Goal: Task Accomplishment & Management: Use online tool/utility

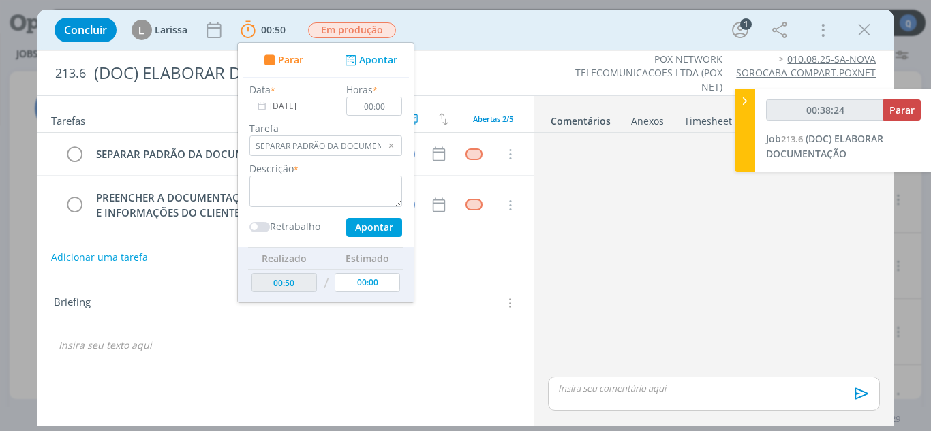
type input "00:38:25"
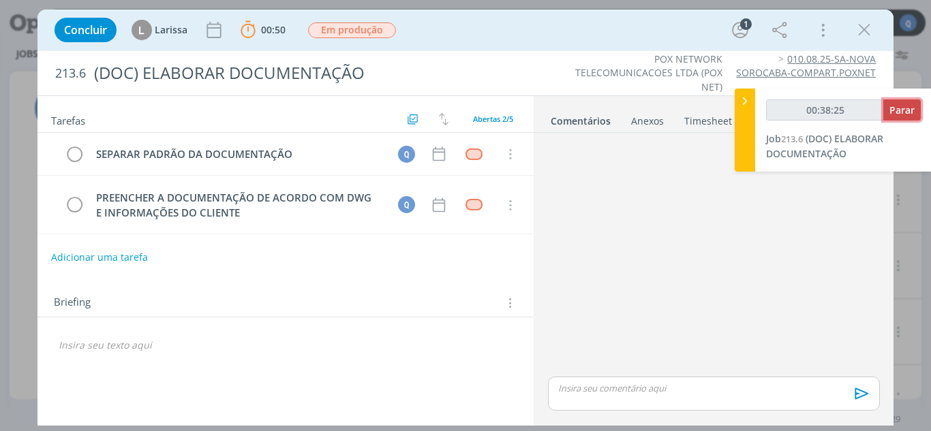
click at [892, 114] on span "Parar" at bounding box center [901, 110] width 25 height 13
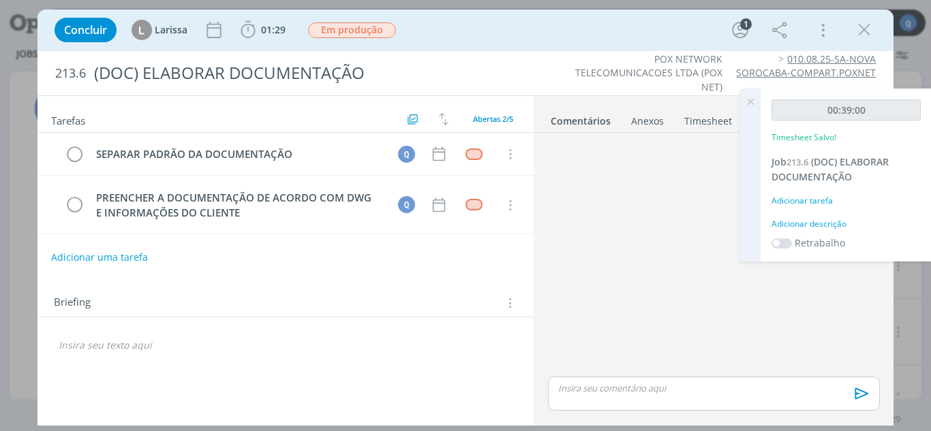
click at [790, 198] on div "Adicionar tarefa" at bounding box center [845, 201] width 149 height 12
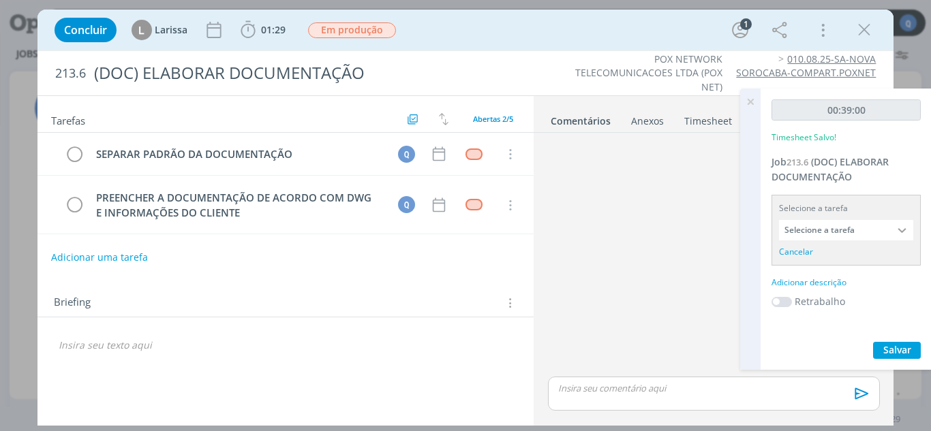
click at [812, 227] on input "Selecione a tarefa" at bounding box center [846, 230] width 134 height 20
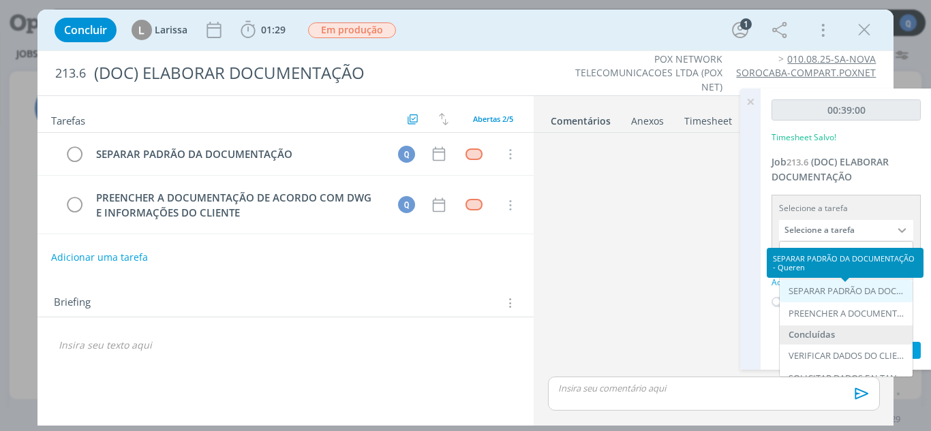
click at [834, 294] on div "SEPARAR PADRÃO DA DOCUMENTAÇÃO - Queren" at bounding box center [848, 291] width 118 height 11
type input "SEPARAR PADRÃO DA DOCUMENTAÇÃO"
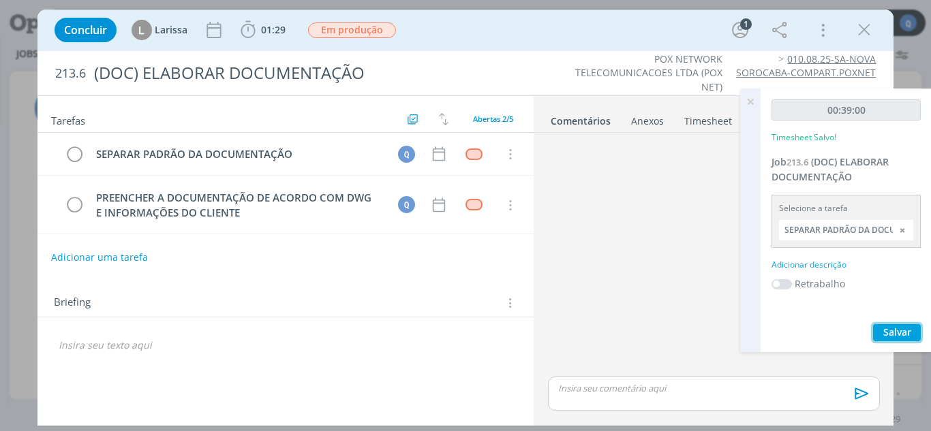
click at [885, 330] on span "Salvar" at bounding box center [897, 332] width 28 height 13
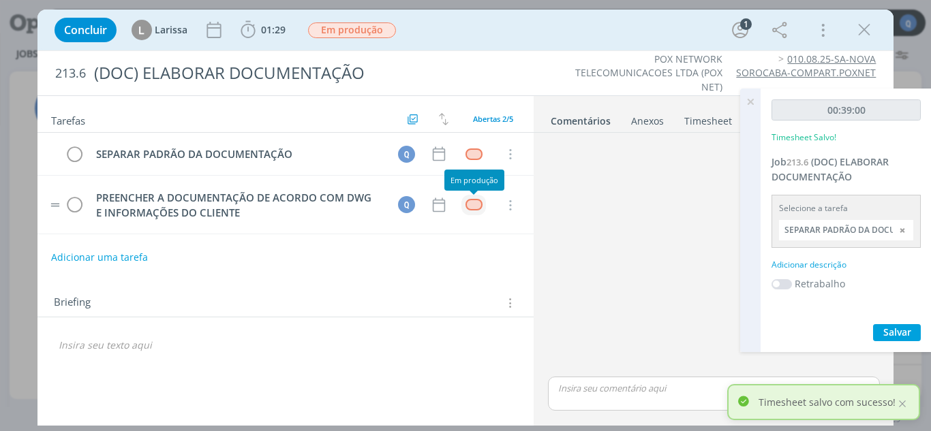
click at [473, 204] on div "dialog" at bounding box center [473, 205] width 17 height 12
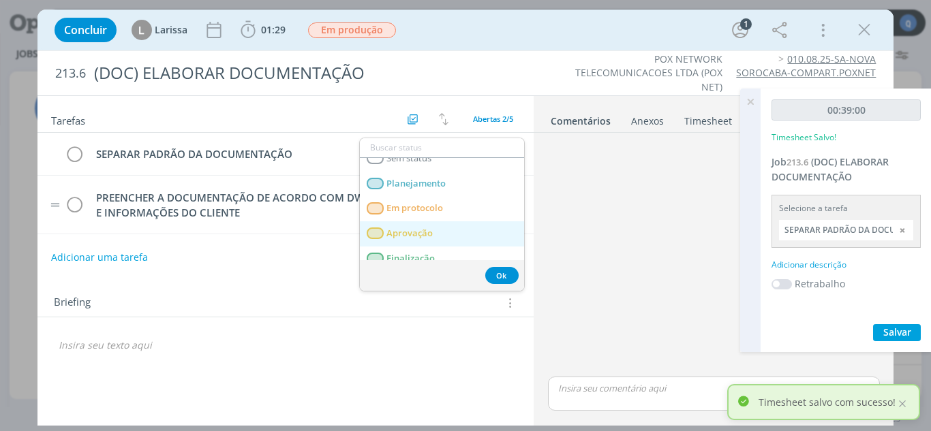
scroll to position [48, 0]
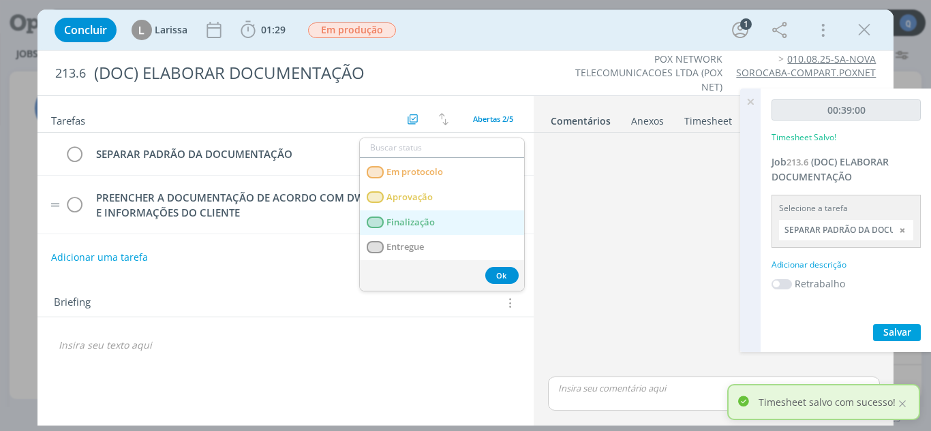
click at [414, 221] on span "Finalização" at bounding box center [410, 222] width 48 height 11
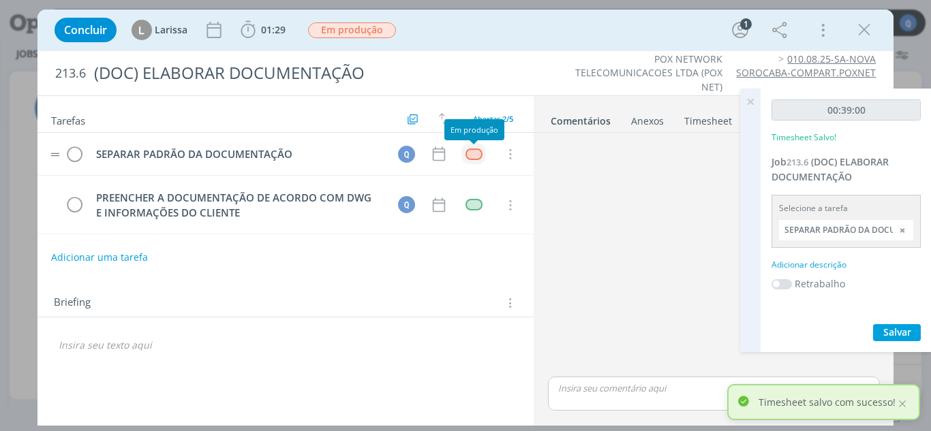
click at [466, 153] on div "dialog" at bounding box center [473, 155] width 17 height 12
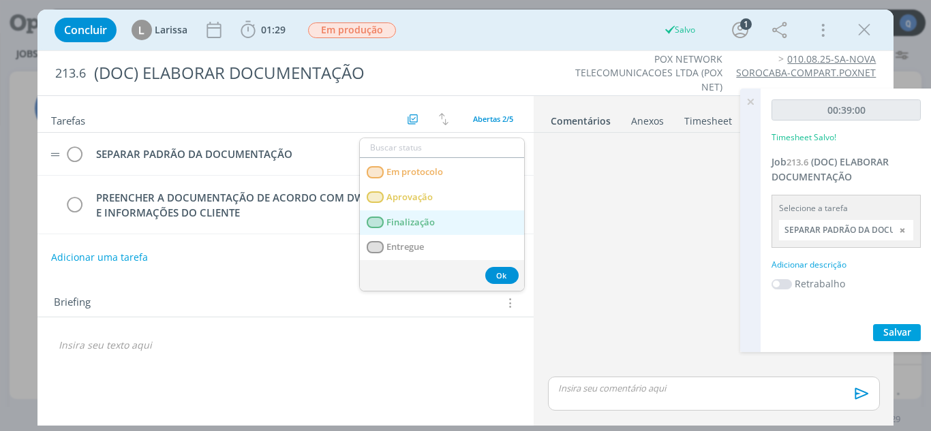
click at [438, 222] on link "Finalização" at bounding box center [442, 223] width 164 height 25
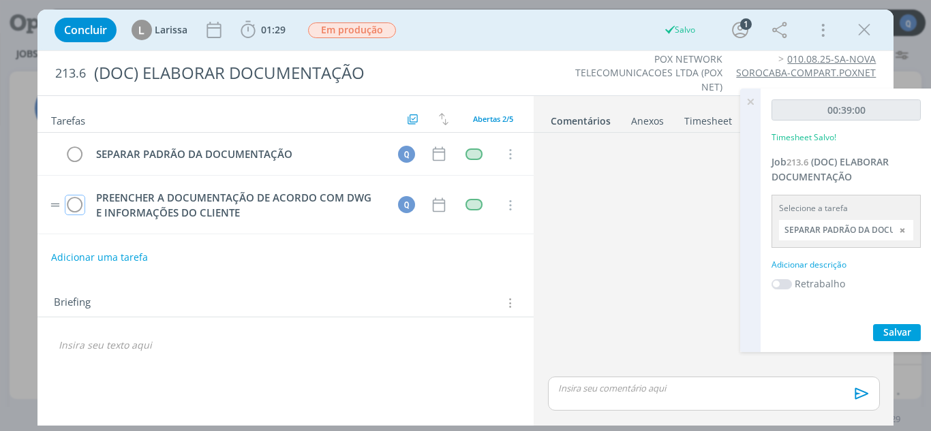
drag, startPoint x: 70, startPoint y: 202, endPoint x: 72, endPoint y: 192, distance: 10.3
click at [72, 203] on icon "dialog" at bounding box center [74, 206] width 19 height 20
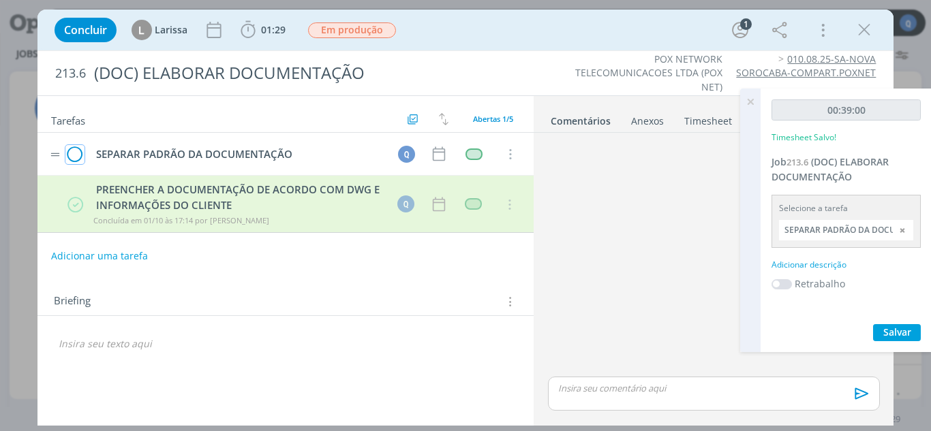
click at [72, 154] on icon "dialog" at bounding box center [74, 154] width 19 height 20
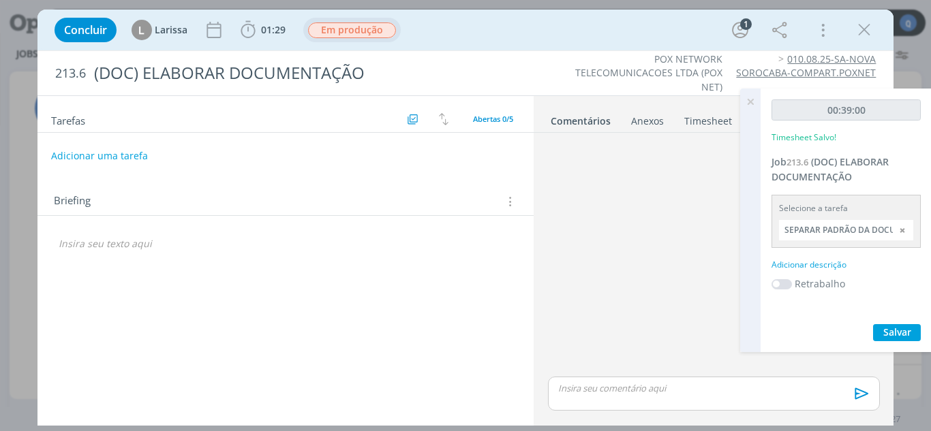
click at [328, 25] on span "Em produção" at bounding box center [352, 30] width 88 height 16
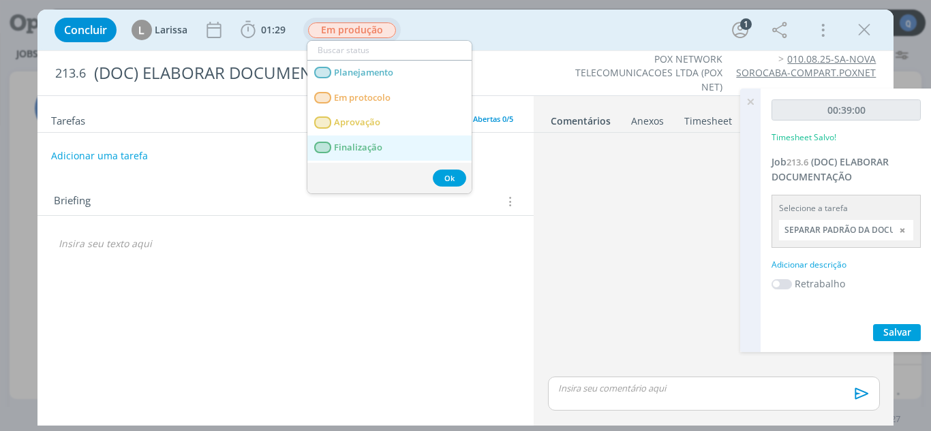
click at [356, 144] on span "Finalização" at bounding box center [358, 147] width 48 height 11
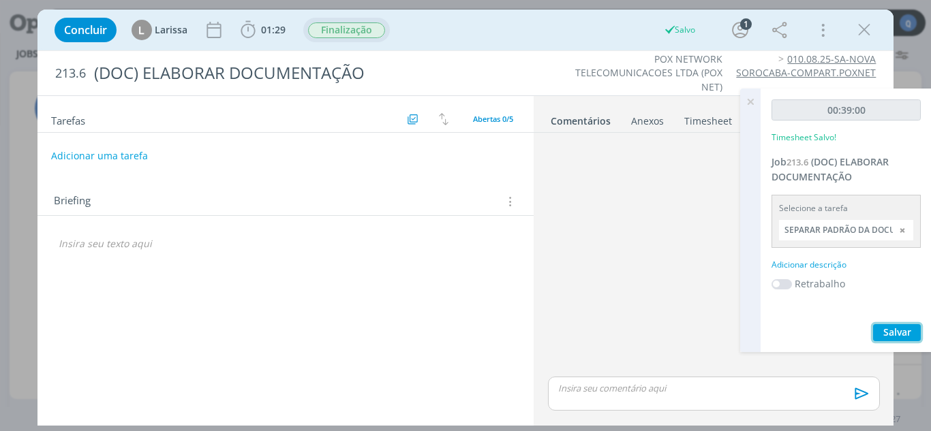
click at [896, 333] on span "Salvar" at bounding box center [897, 332] width 28 height 13
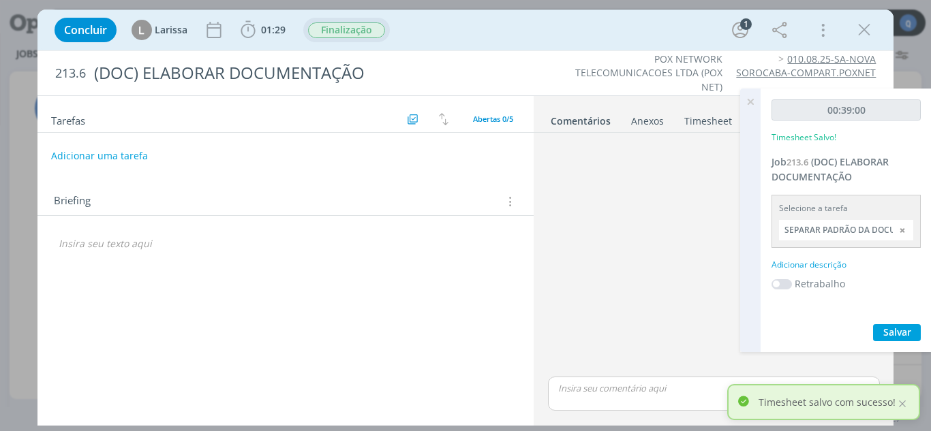
click at [751, 104] on icon at bounding box center [750, 102] width 25 height 27
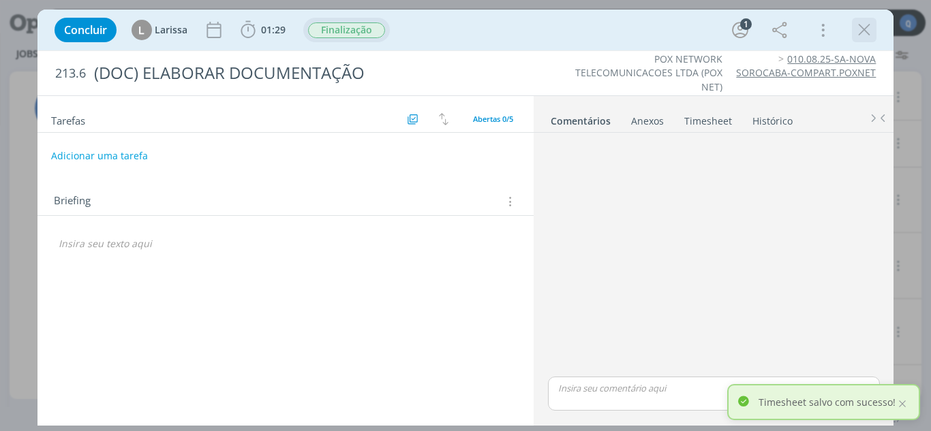
click at [868, 25] on icon "dialog" at bounding box center [864, 30] width 20 height 20
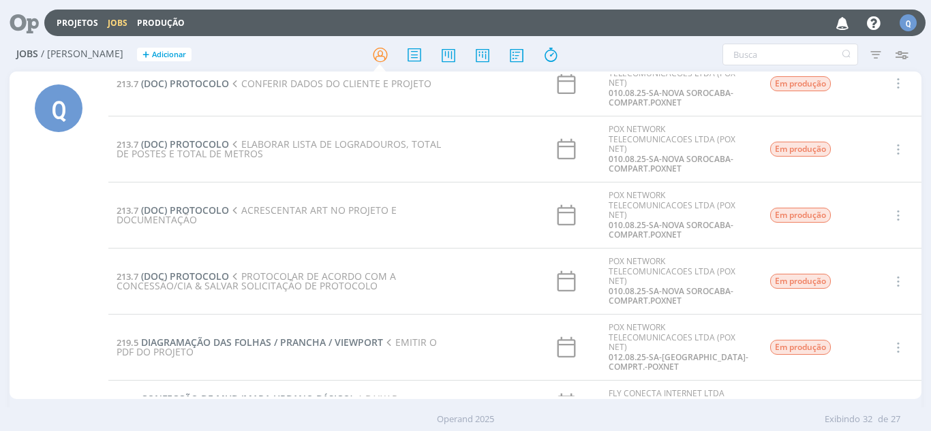
scroll to position [204, 0]
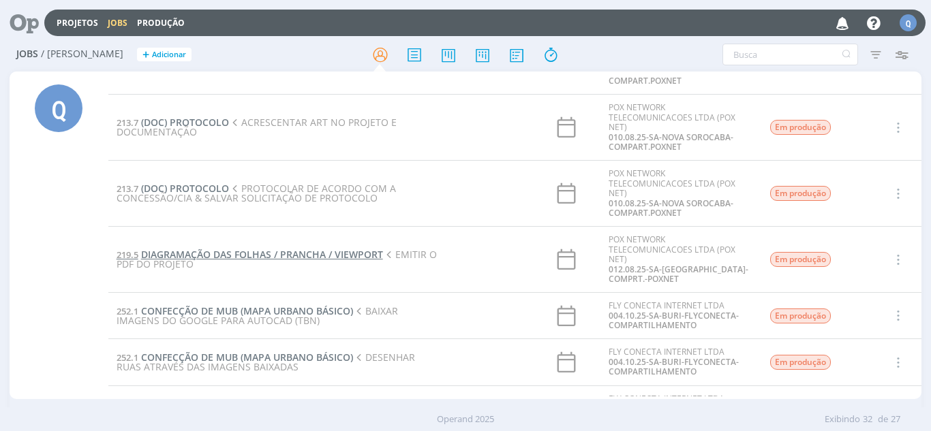
click at [266, 254] on span "DIAGRAMAÇÃO DAS FOLHAS / PRANCHA / VIEWPORT" at bounding box center [262, 254] width 242 height 13
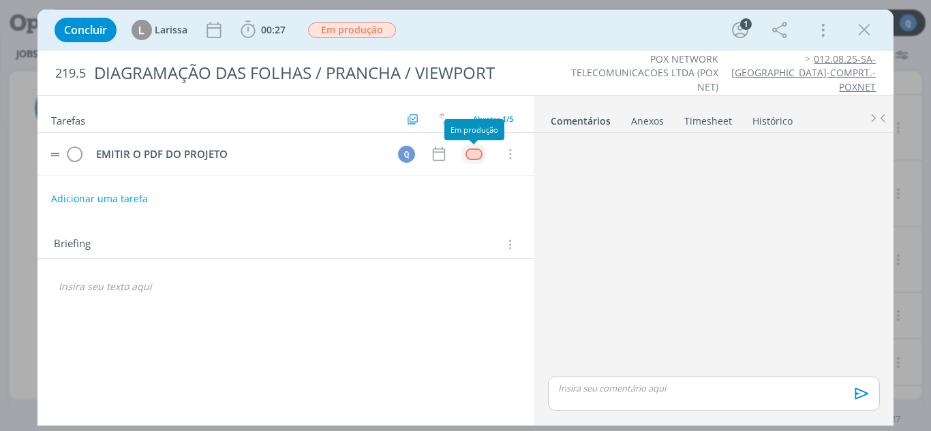
click at [480, 153] on div "dialog" at bounding box center [473, 155] width 17 height 12
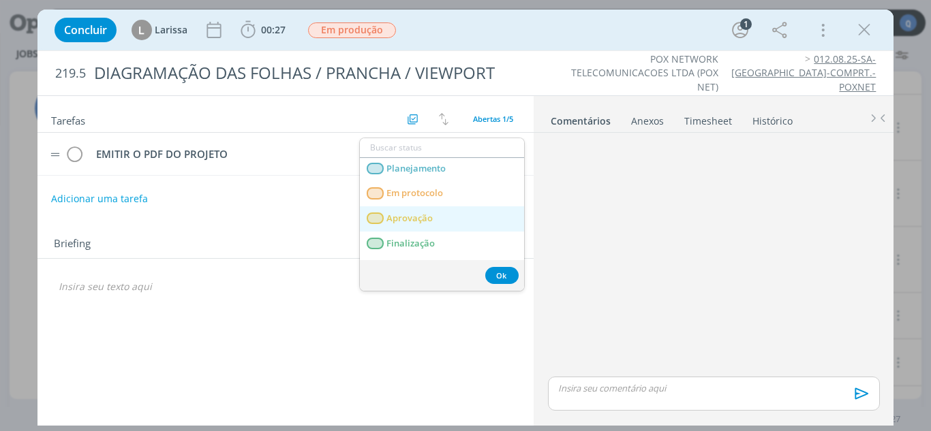
scroll to position [48, 0]
click at [415, 218] on span "Finalização" at bounding box center [410, 222] width 48 height 11
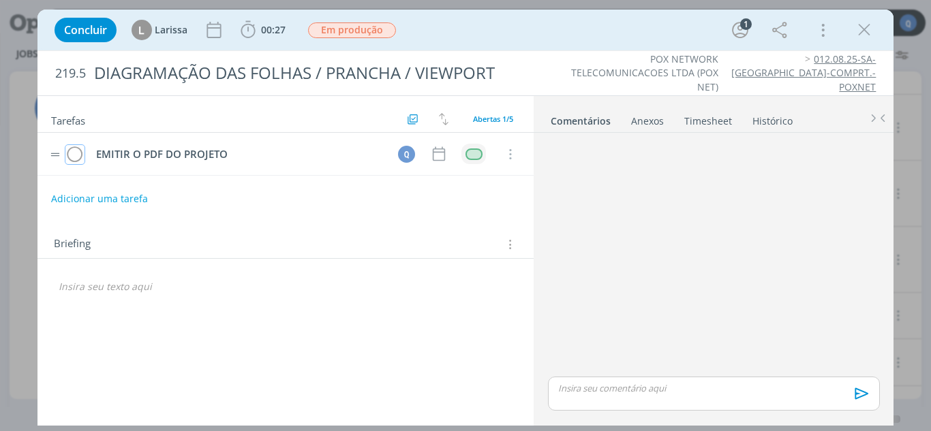
click at [71, 160] on icon "dialog" at bounding box center [74, 154] width 19 height 20
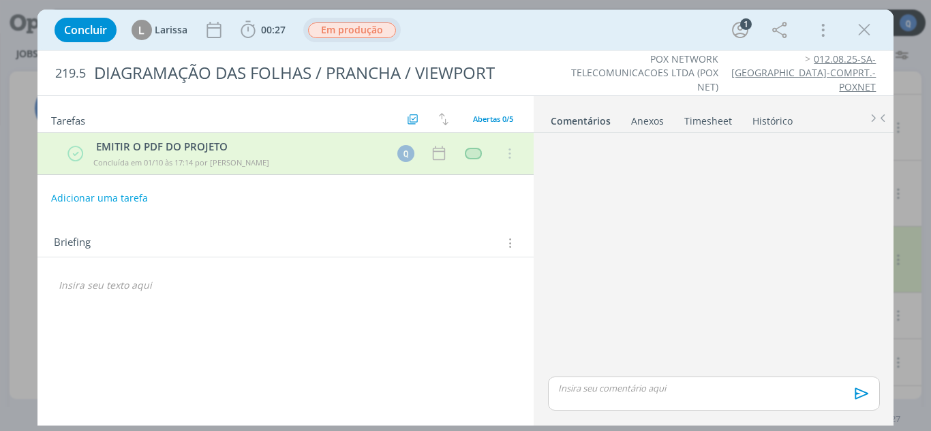
click at [373, 31] on span "Em produção" at bounding box center [352, 30] width 88 height 16
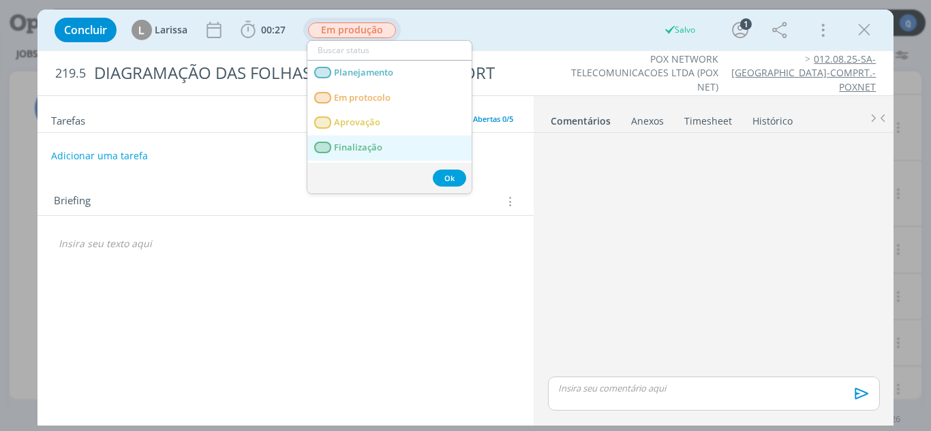
click at [369, 151] on span "Finalização" at bounding box center [358, 147] width 48 height 11
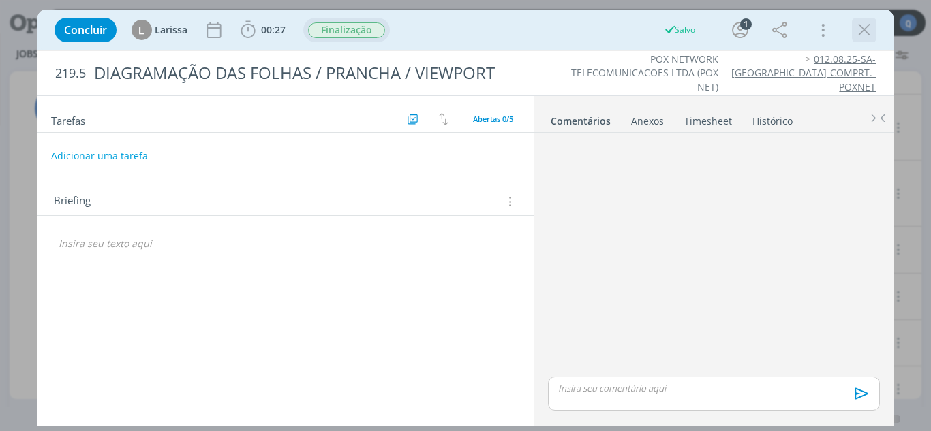
click at [872, 25] on icon "dialog" at bounding box center [864, 30] width 20 height 20
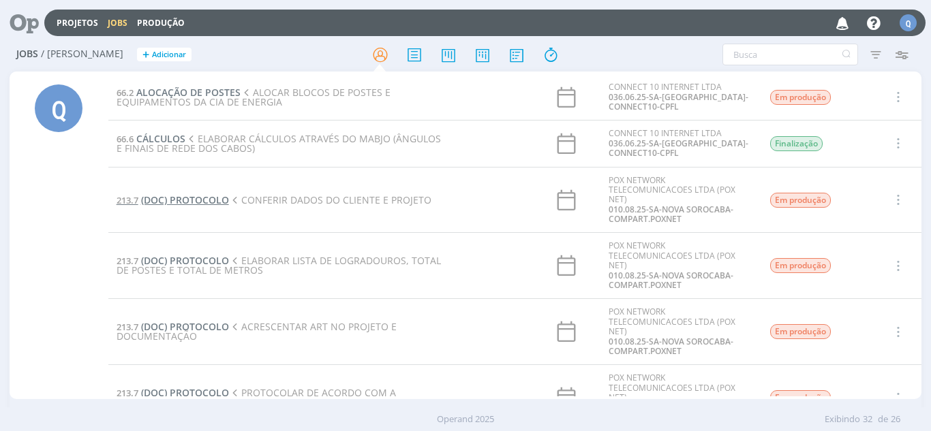
click at [217, 202] on span "(DOC) PROTOCOLO" at bounding box center [185, 200] width 88 height 13
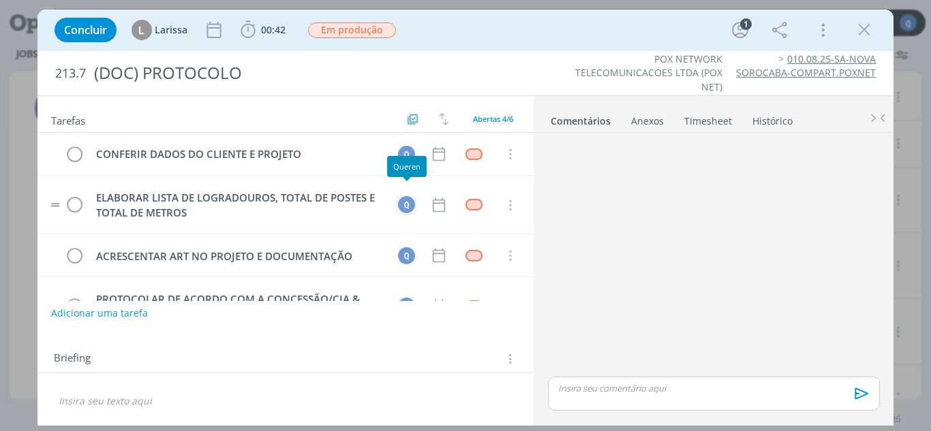
scroll to position [46, 0]
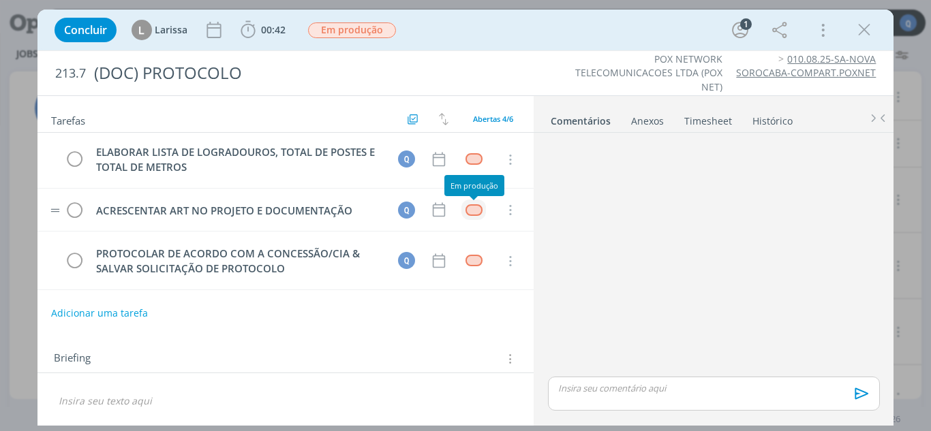
click at [470, 209] on div "dialog" at bounding box center [473, 210] width 17 height 12
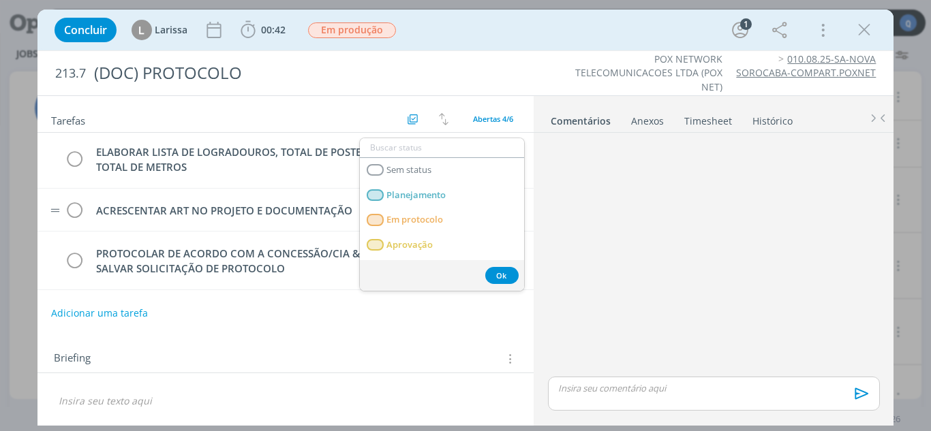
scroll to position [48, 0]
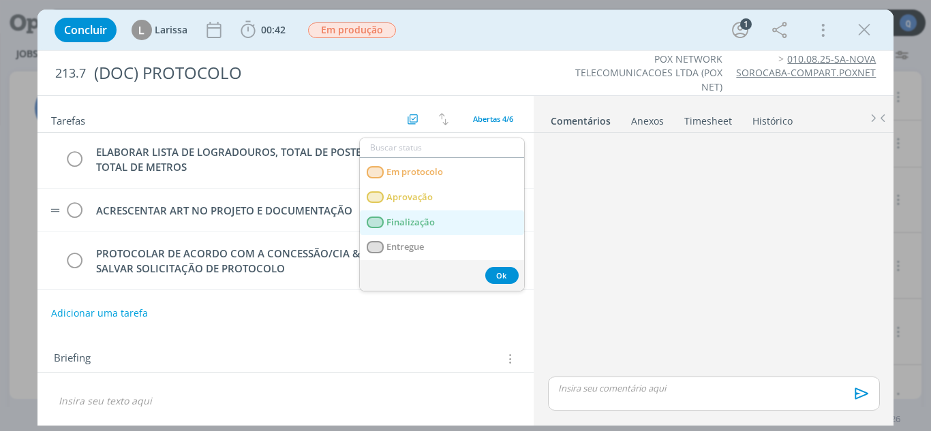
drag, startPoint x: 444, startPoint y: 224, endPoint x: 436, endPoint y: 222, distance: 8.3
click at [444, 224] on link "Finalização" at bounding box center [442, 223] width 164 height 25
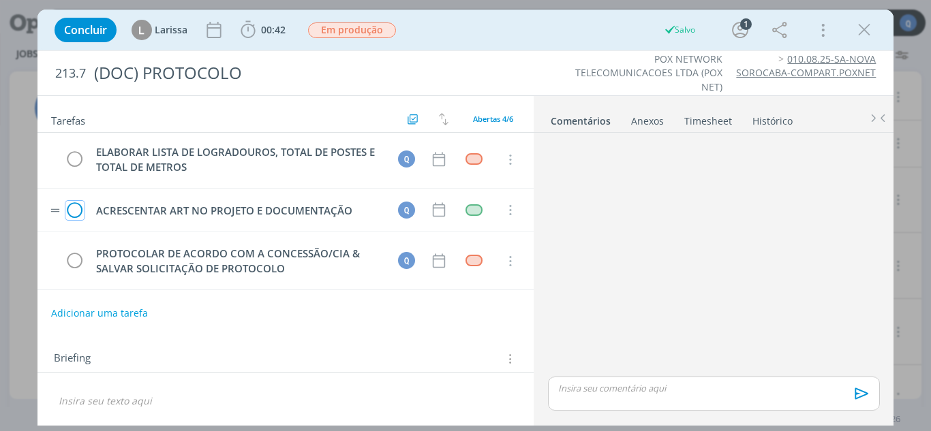
click at [70, 211] on icon "dialog" at bounding box center [74, 210] width 19 height 20
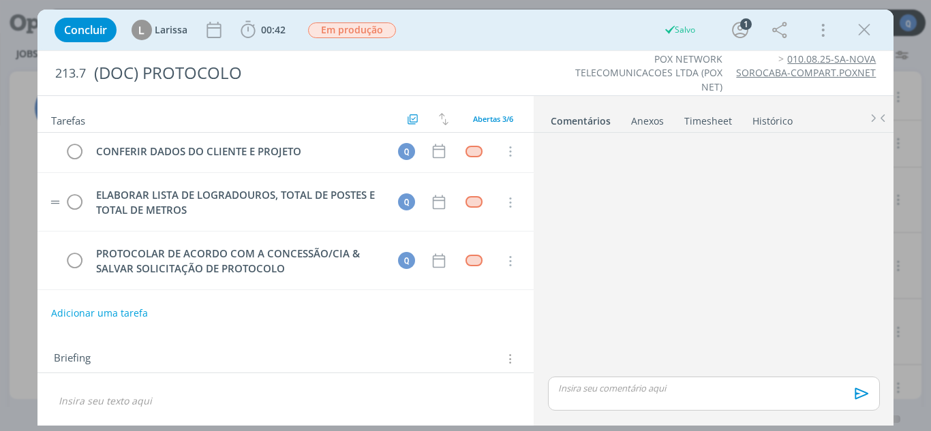
scroll to position [3, 0]
click at [476, 204] on div "dialog" at bounding box center [473, 202] width 17 height 12
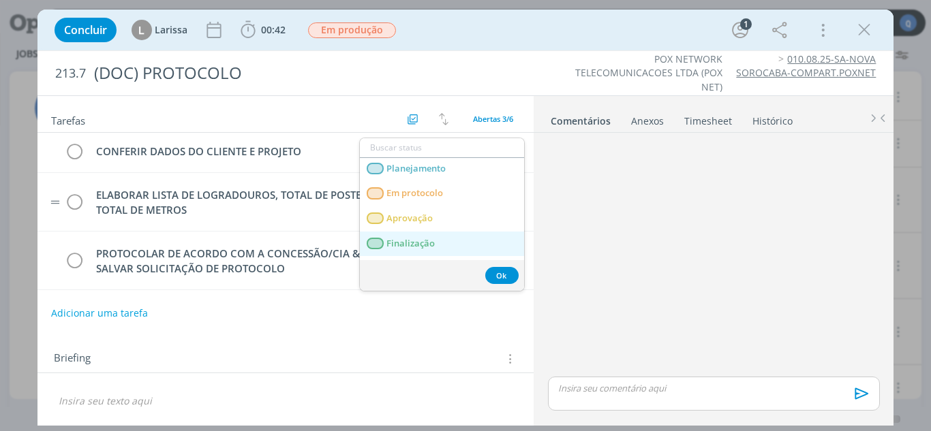
scroll to position [48, 0]
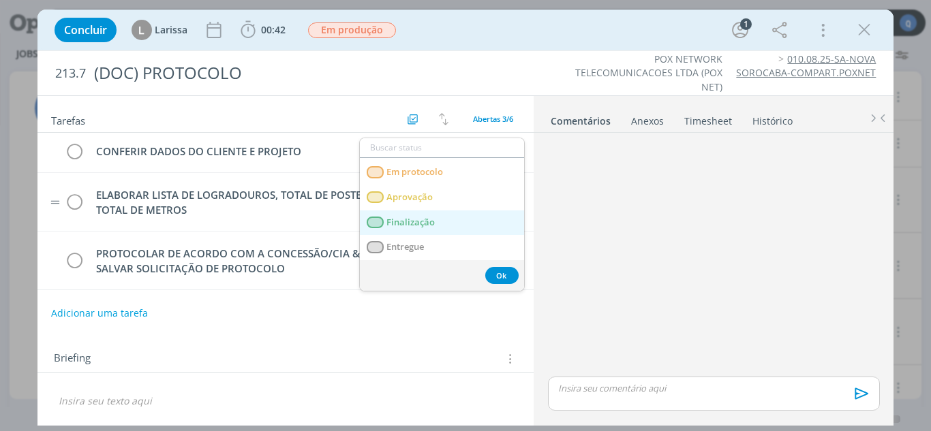
click at [436, 223] on link "Finalização" at bounding box center [442, 223] width 164 height 25
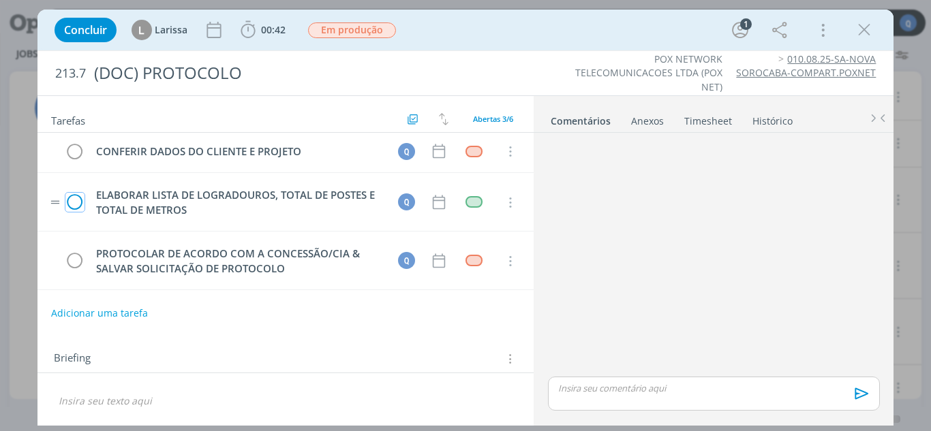
click at [74, 199] on icon "dialog" at bounding box center [74, 203] width 19 height 20
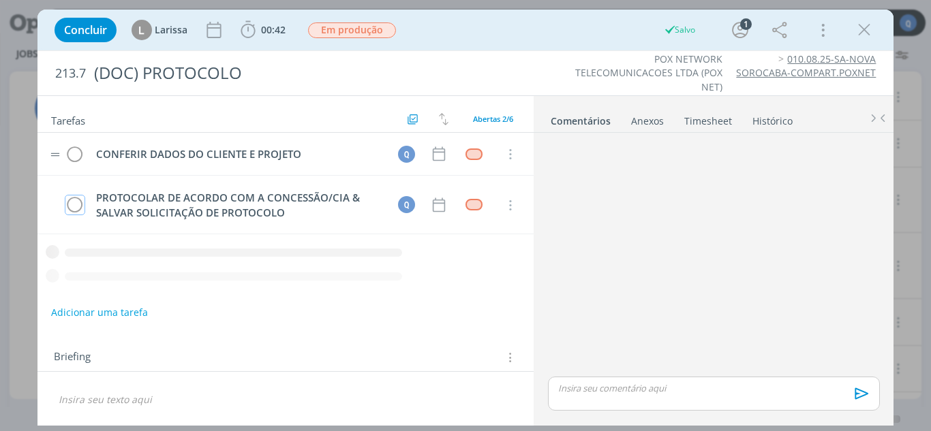
scroll to position [0, 0]
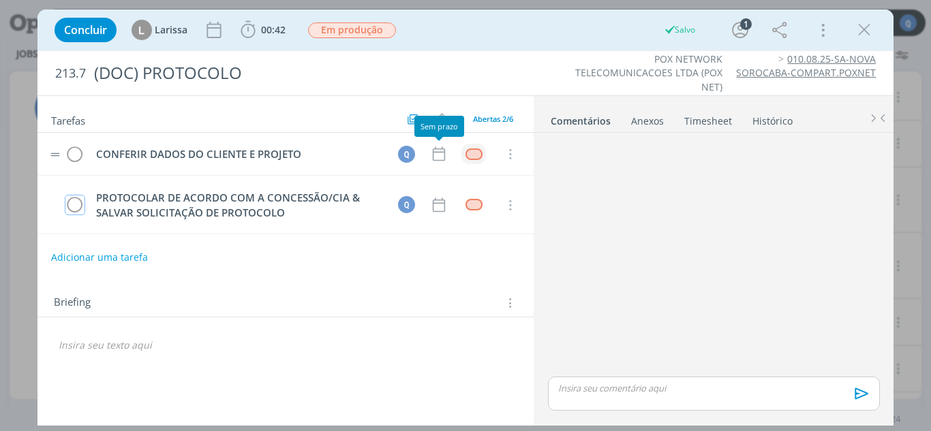
click at [472, 156] on div "dialog" at bounding box center [473, 155] width 17 height 12
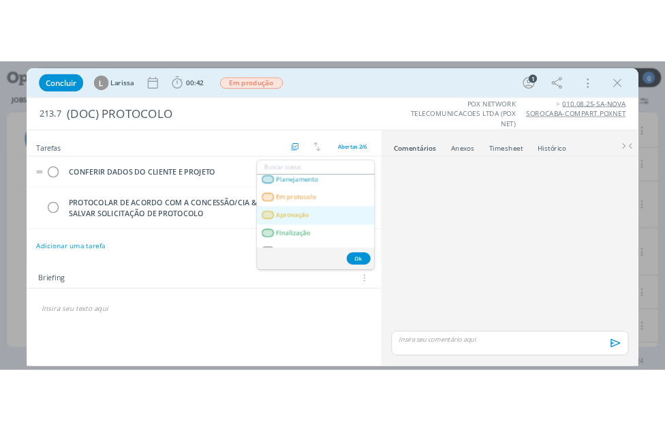
scroll to position [48, 0]
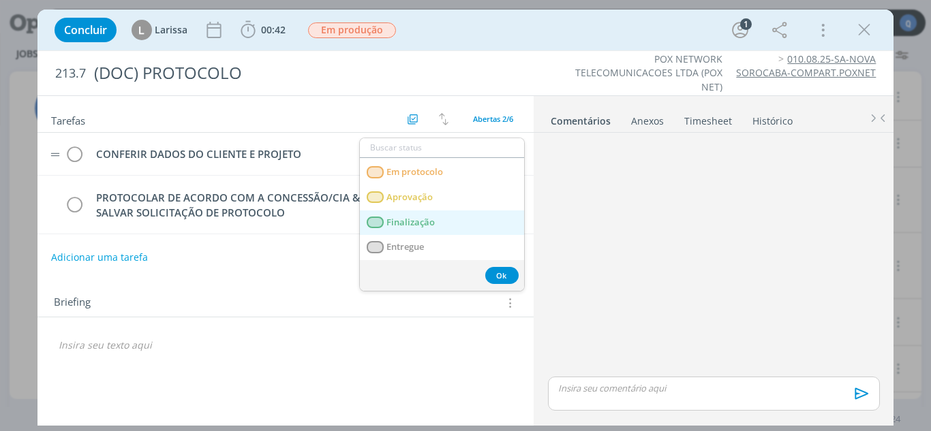
click at [436, 226] on link "Finalização" at bounding box center [442, 223] width 164 height 25
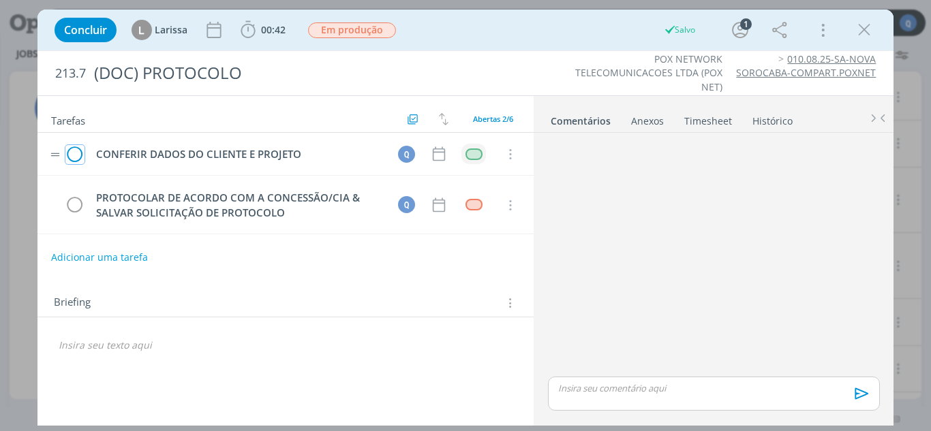
click at [77, 153] on icon "dialog" at bounding box center [74, 154] width 19 height 20
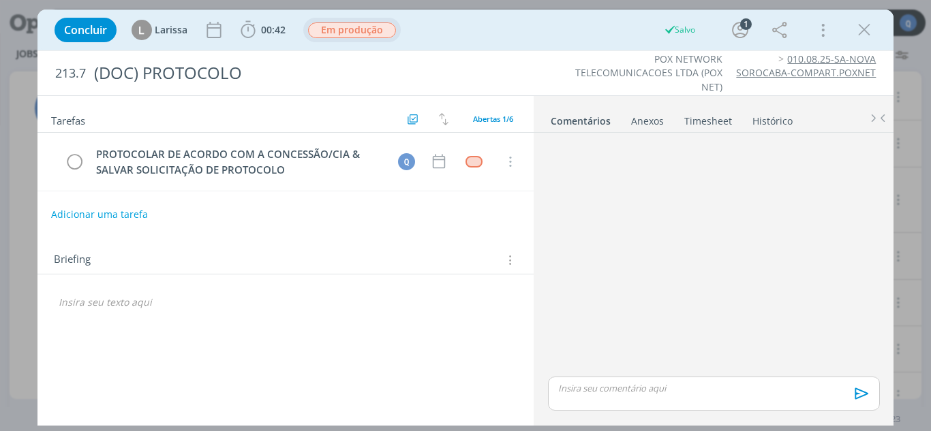
click at [313, 29] on span "Em produção" at bounding box center [352, 30] width 88 height 16
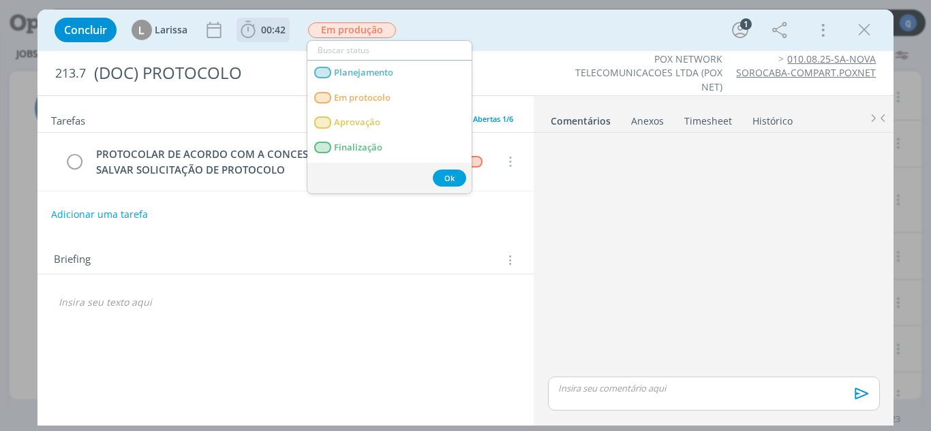
click at [266, 37] on span "00:42" at bounding box center [263, 30] width 50 height 20
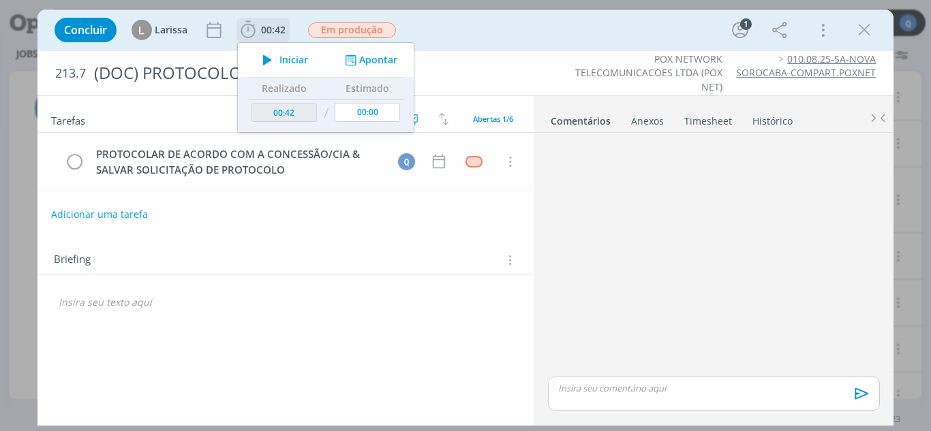
click at [292, 56] on span "Iniciar" at bounding box center [293, 60] width 29 height 10
click at [365, 63] on button "Apontar" at bounding box center [369, 60] width 57 height 14
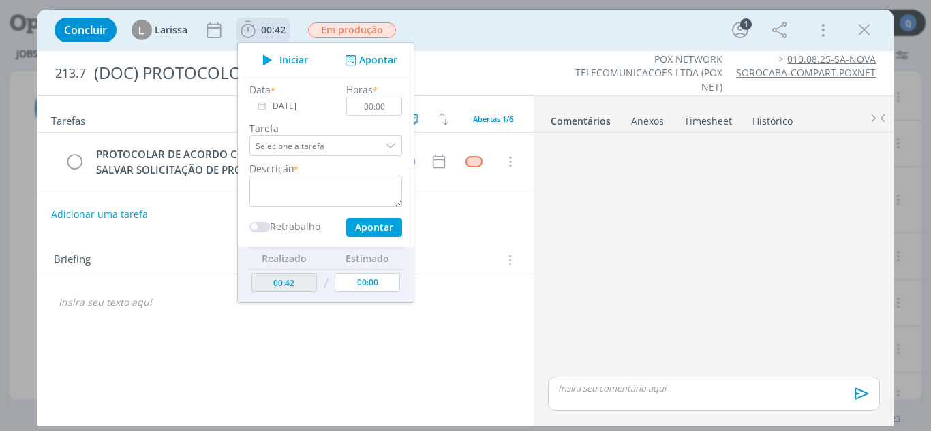
click at [386, 142] on div "dialog" at bounding box center [392, 146] width 20 height 20
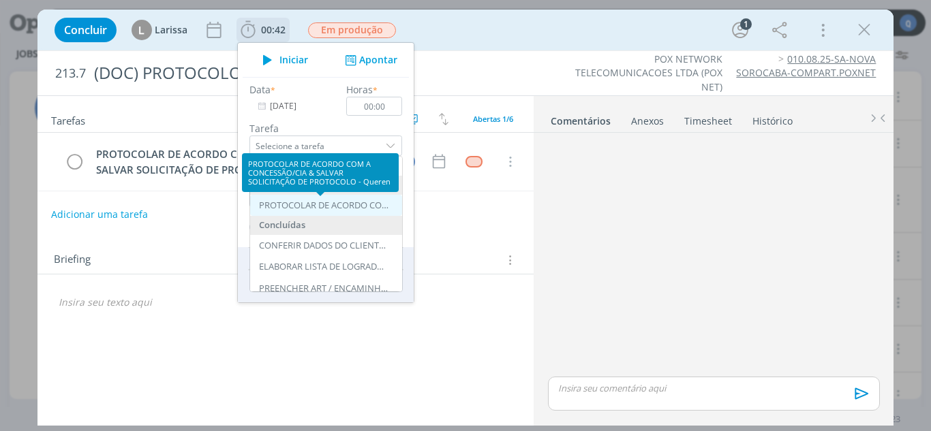
click at [362, 204] on div "PROTOCOLAR DE ACORDO COM A CONCESSÃO/CIA & SALVAR SOLICITAÇÃO DE PROTOCOLO - Qu…" at bounding box center [323, 205] width 129 height 11
type input "PROTOCOLAR DE ACORDO COM A CONCESSÃO/CIA & SALVAR SOLICITAÇÃO DE PROTOCOLO"
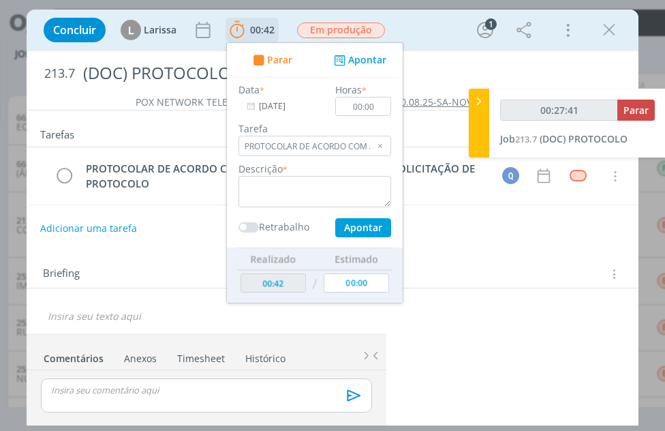
type input "00:28:41"
